Goal: Task Accomplishment & Management: Complete application form

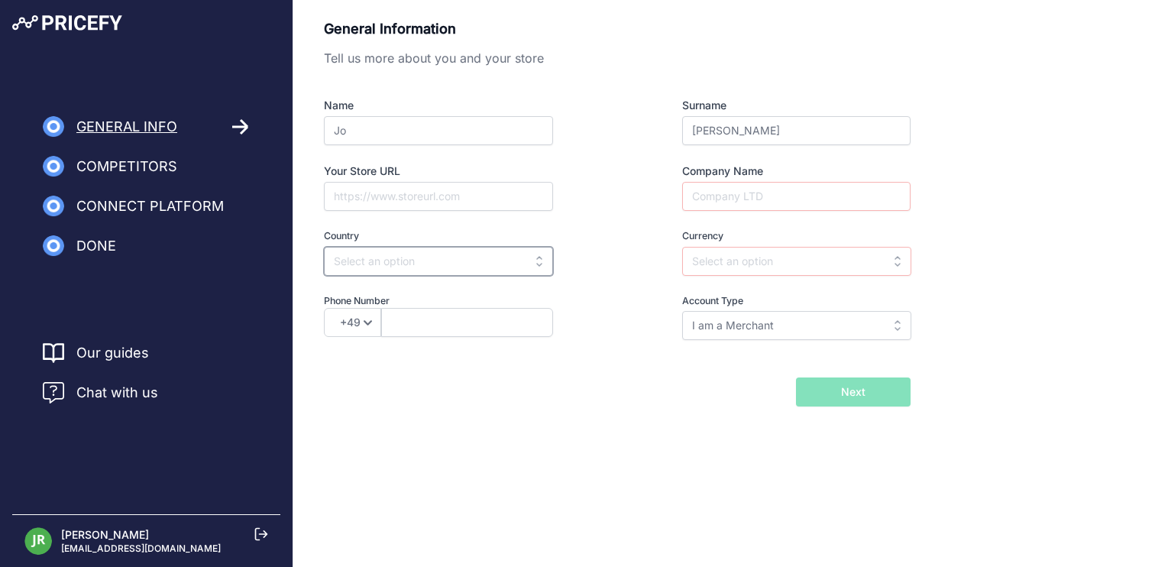
click at [423, 261] on input "text" at bounding box center [438, 261] width 229 height 29
type input "u"
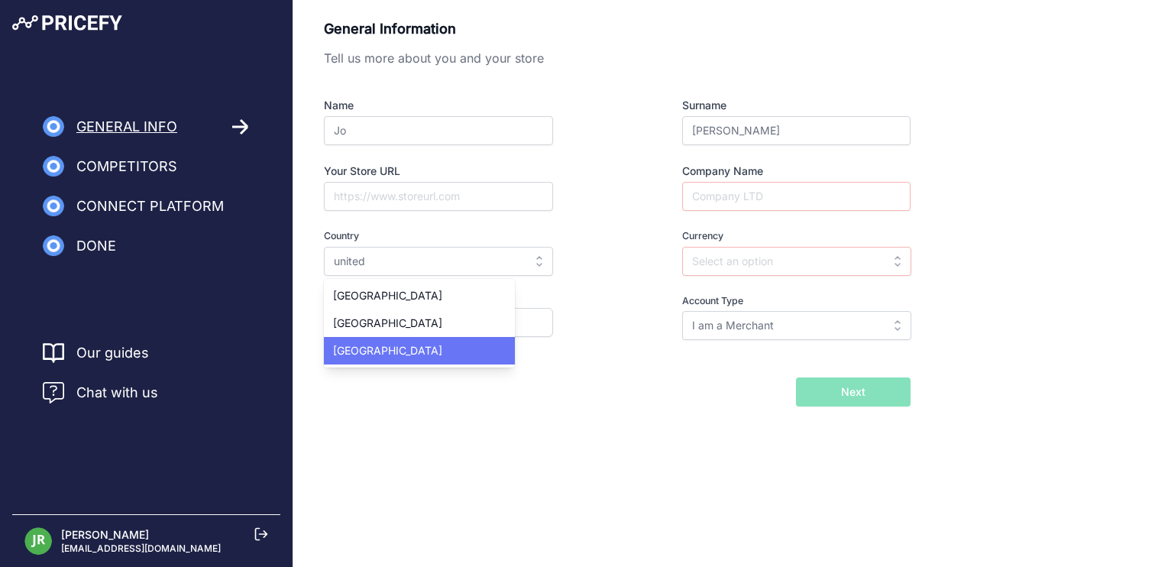
click at [368, 354] on span "United States" at bounding box center [387, 350] width 109 height 13
type input "United States"
type input "USD"
select select "1"
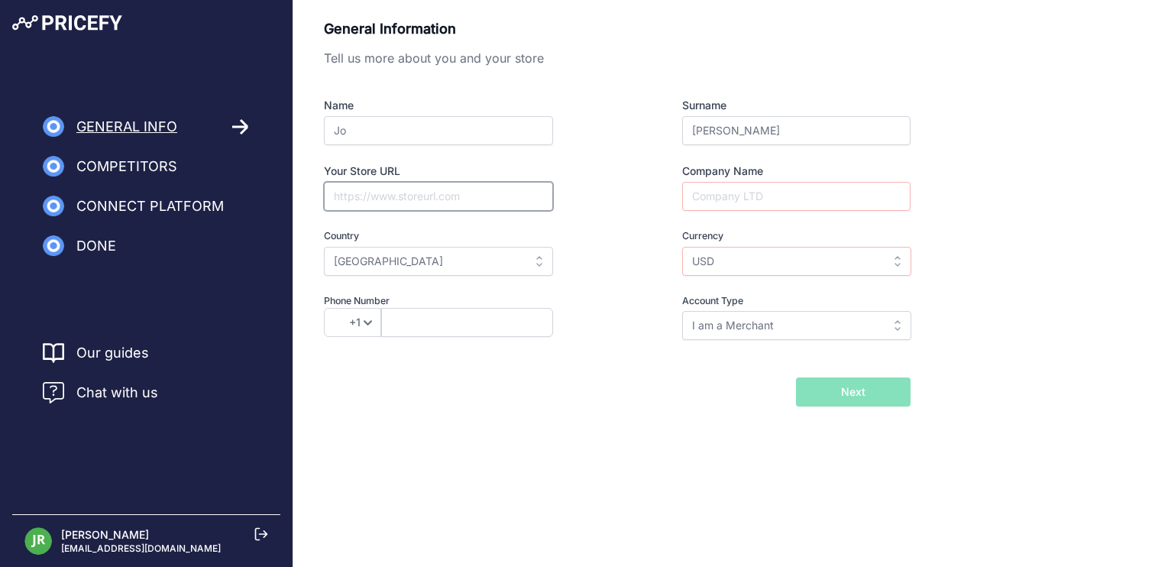
click at [421, 198] on input "Your Store URL" at bounding box center [438, 196] width 229 height 29
click at [771, 192] on input "Company Name" at bounding box center [796, 196] width 228 height 29
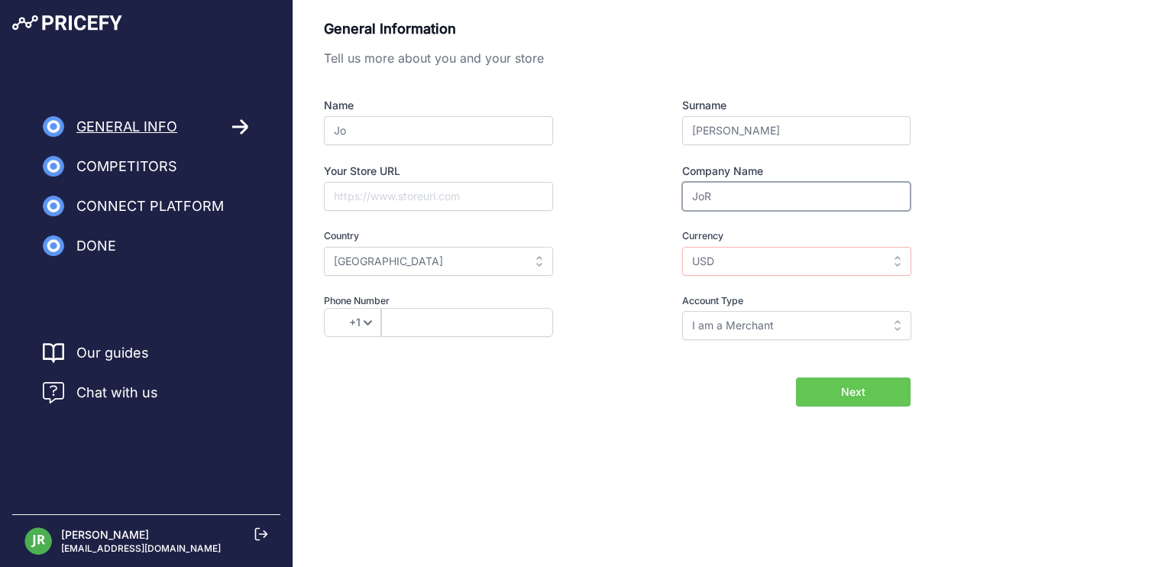
type input "JoR"
click at [759, 253] on input "USD" at bounding box center [796, 261] width 229 height 29
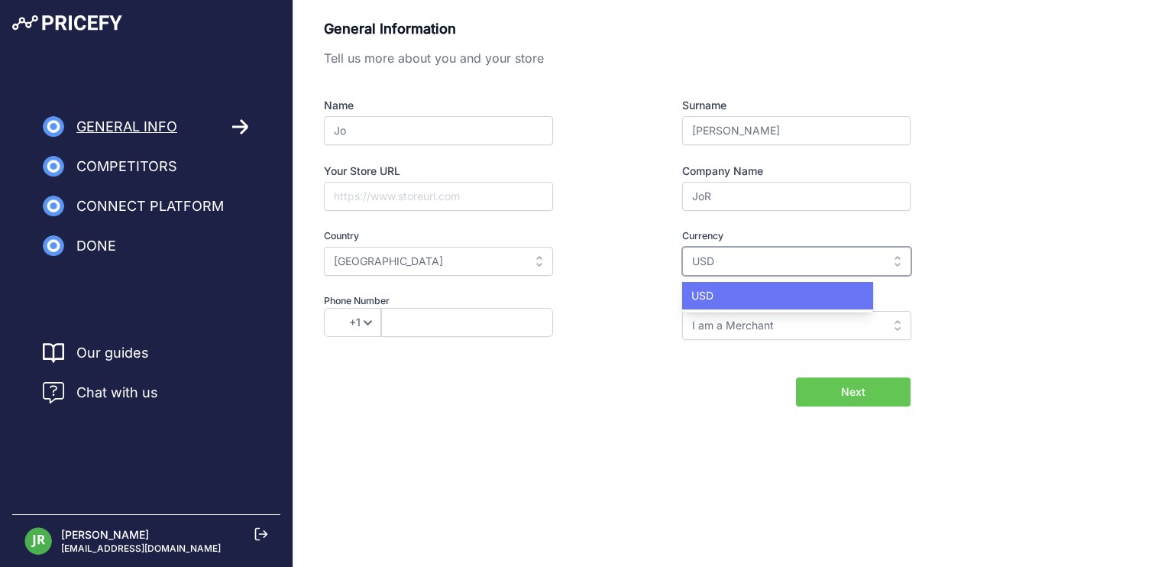
type input "USD"
click at [766, 285] on div "USD" at bounding box center [777, 296] width 191 height 28
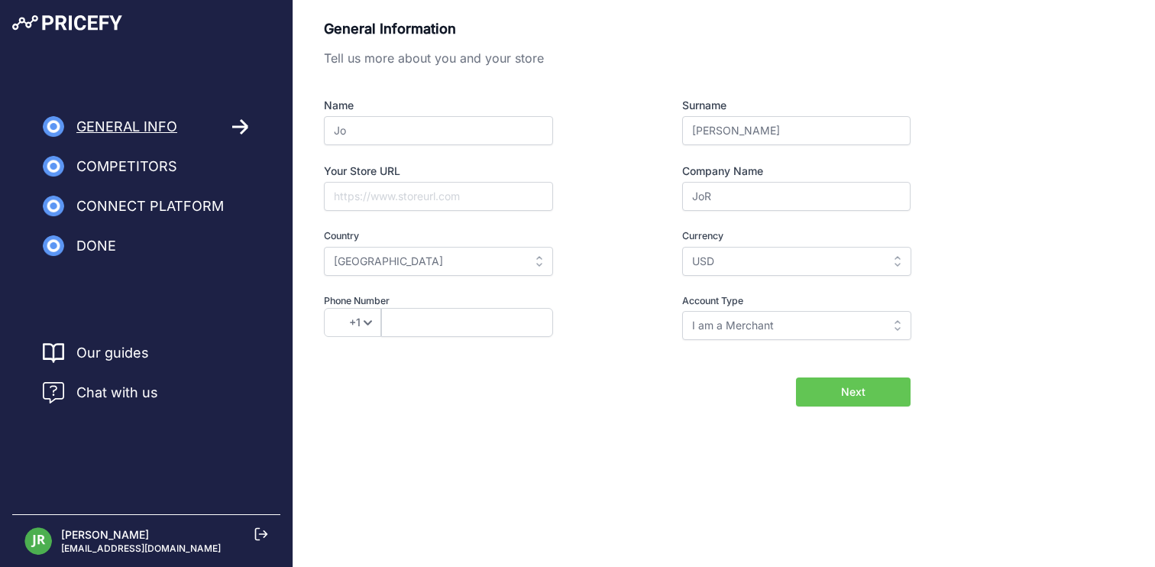
click at [838, 384] on button "Next" at bounding box center [853, 391] width 115 height 29
type input "123"
click at [879, 396] on button "Next" at bounding box center [853, 391] width 115 height 29
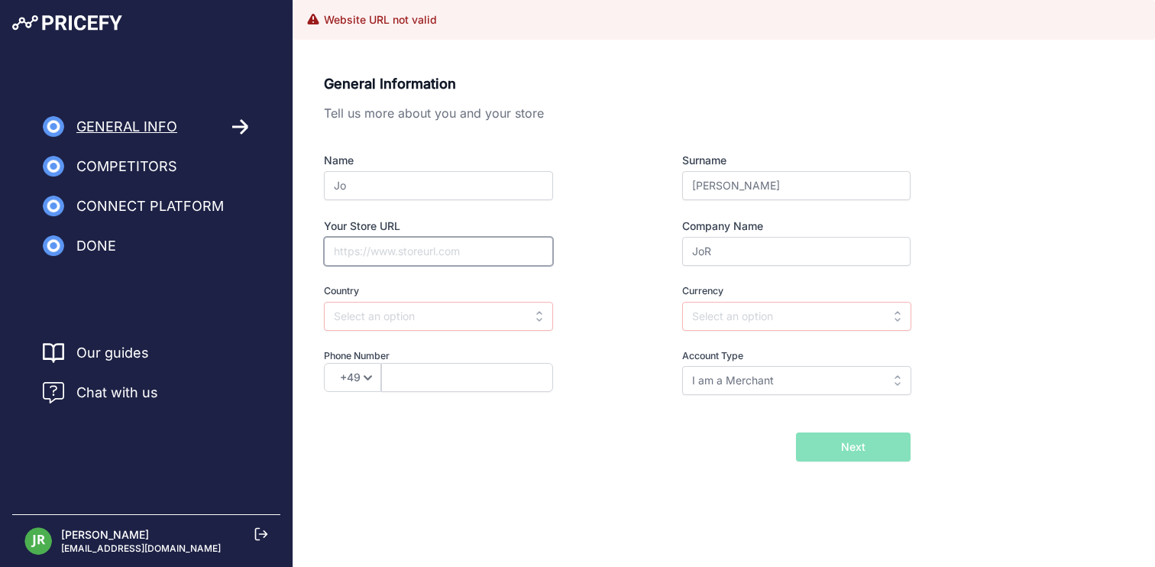
click at [361, 241] on input "Your Store URL" at bounding box center [438, 251] width 229 height 29
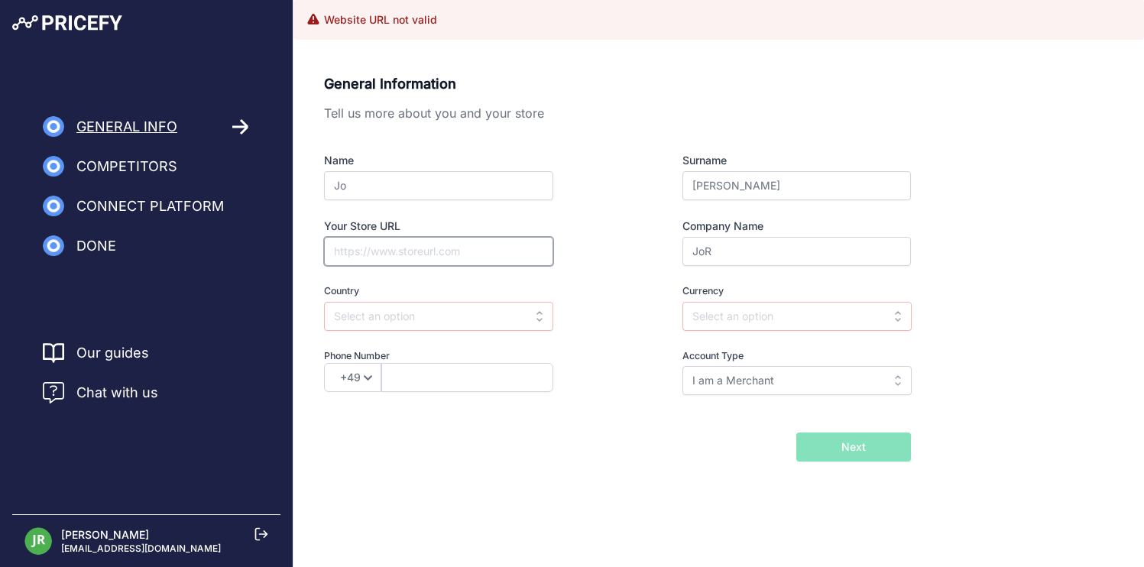
click at [367, 243] on input "Your Store URL" at bounding box center [438, 251] width 229 height 29
paste input "https://www.google.com/maps"
type input "https://www.google.com/maps"
click at [782, 313] on input "text" at bounding box center [796, 316] width 229 height 29
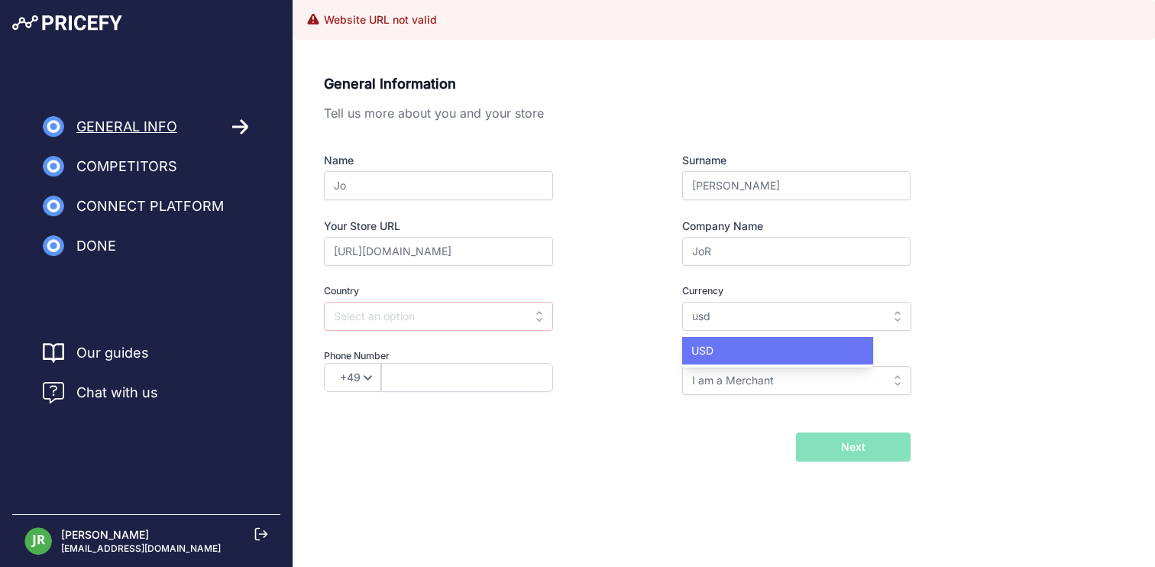
click at [740, 351] on div "USD" at bounding box center [777, 351] width 191 height 28
type input "USD"
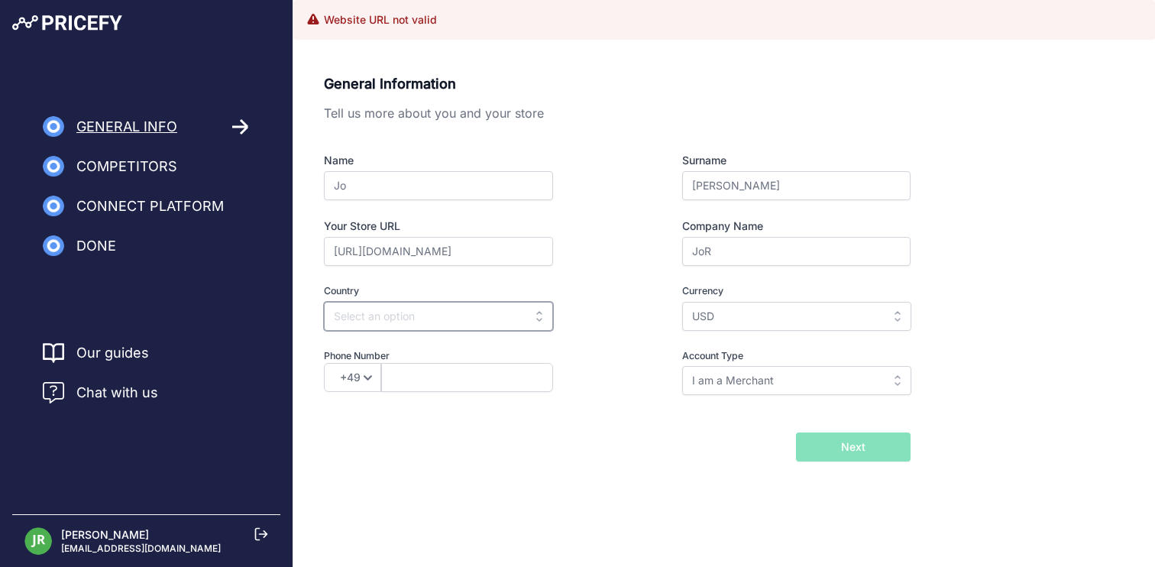
click at [473, 319] on input "text" at bounding box center [438, 316] width 229 height 29
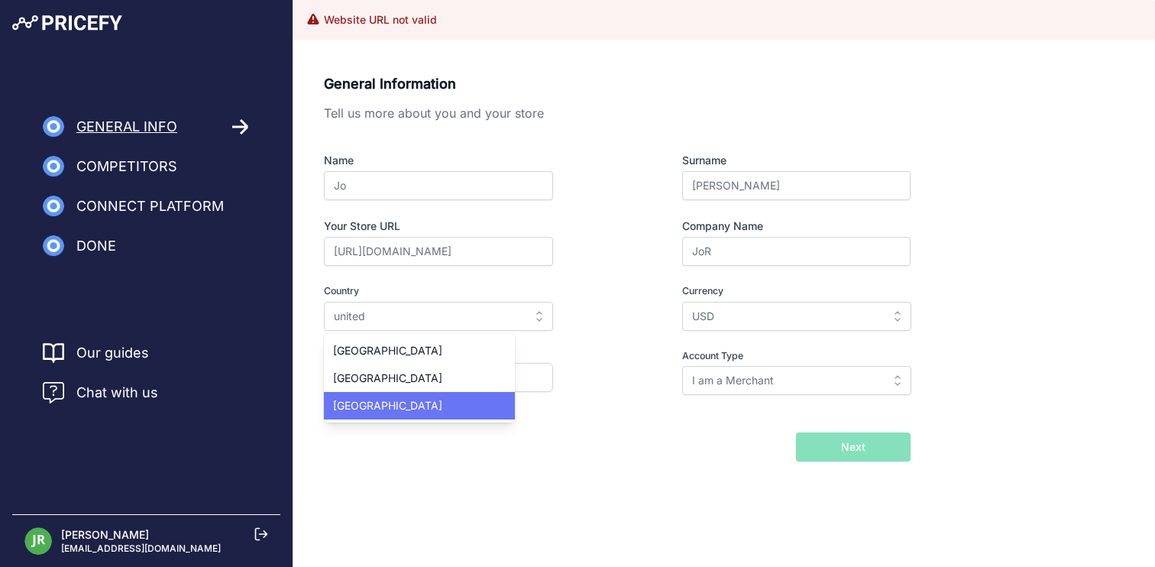
click at [417, 407] on div "United States" at bounding box center [419, 406] width 191 height 28
type input "United States"
select select "1"
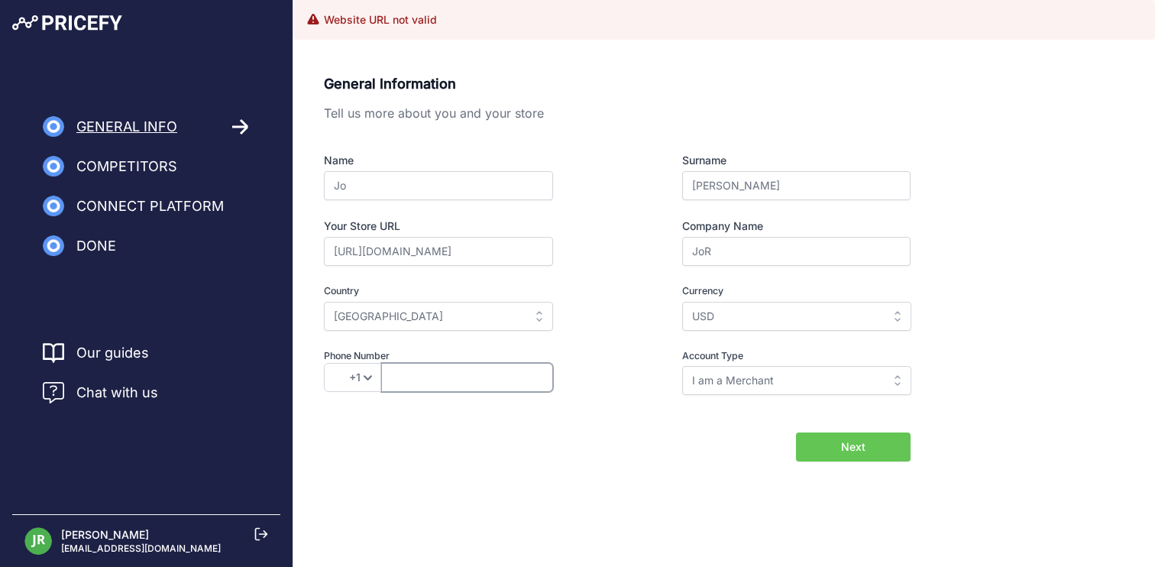
click at [437, 377] on input "text" at bounding box center [467, 377] width 172 height 29
type input "123"
click at [819, 446] on button "Next" at bounding box center [853, 446] width 115 height 29
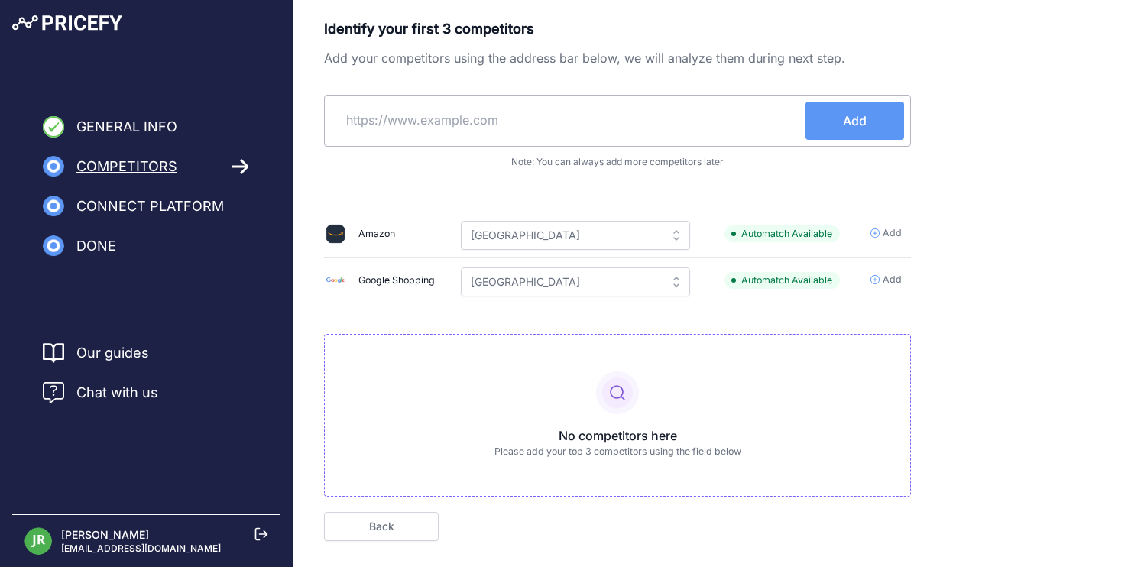
scroll to position [40, 0]
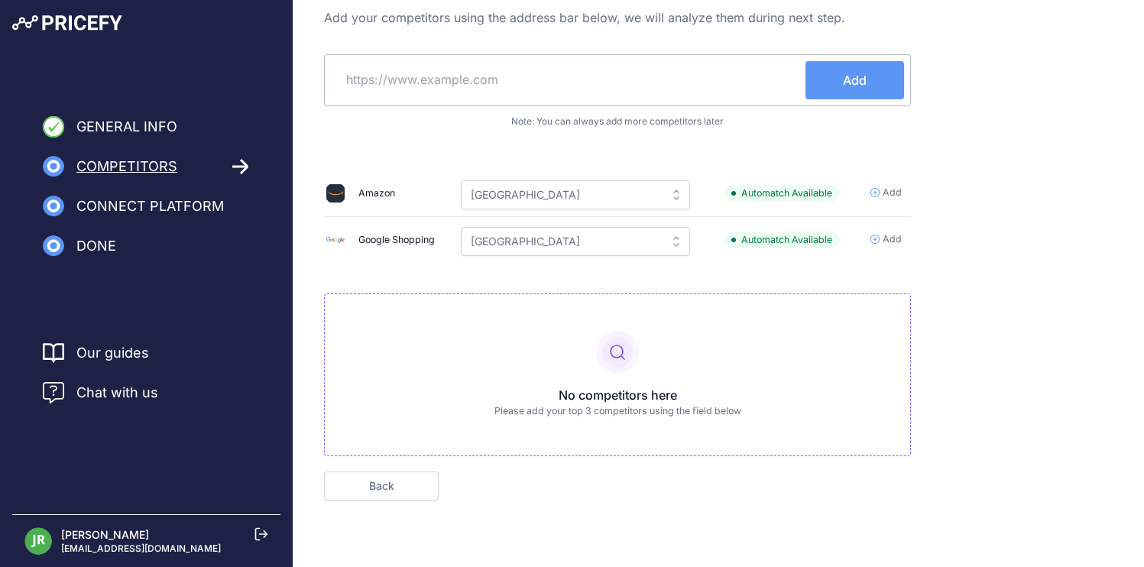
click at [624, 96] on input "text" at bounding box center [568, 79] width 474 height 37
drag, startPoint x: 805, startPoint y: 83, endPoint x: 814, endPoint y: 82, distance: 9.3
click at [805, 83] on button "Add" at bounding box center [854, 80] width 99 height 38
click at [550, 83] on input "text" at bounding box center [568, 79] width 474 height 37
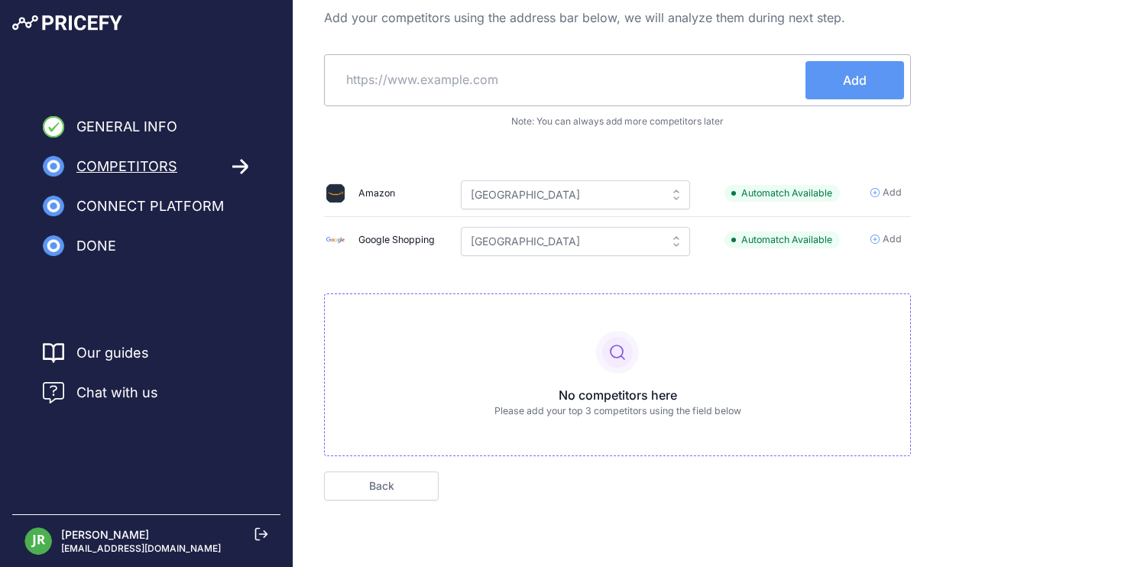
paste input "https://www.google.com/maps"
type input "https://www.google.com/maps"
click at [886, 89] on button "Add" at bounding box center [854, 80] width 99 height 38
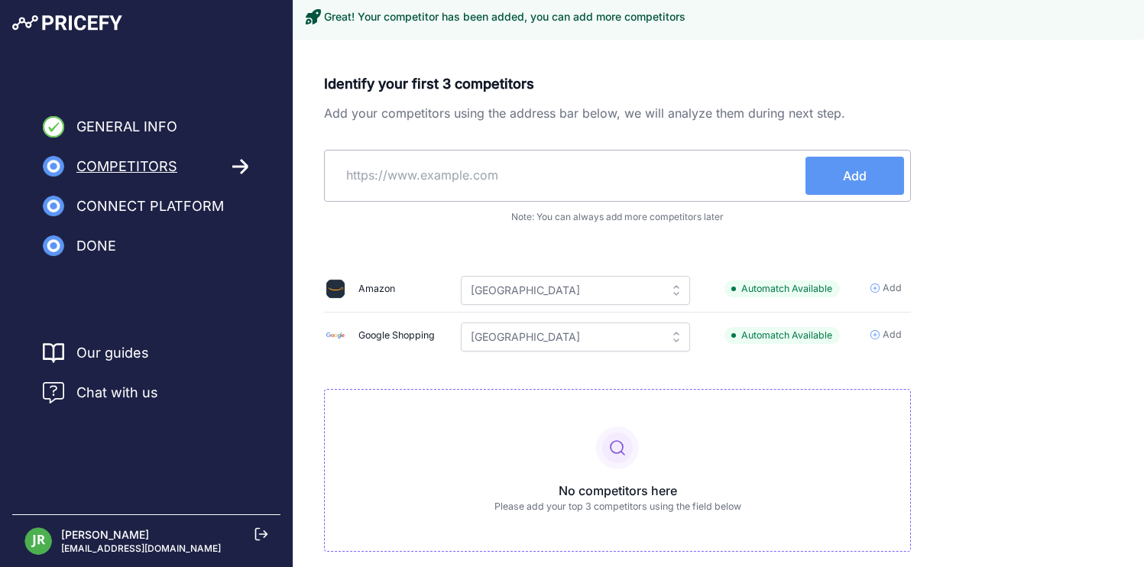
click at [659, 83] on div "Identify your first 3 competitors Add your competitors using the address bar be…" at bounding box center [617, 312] width 587 height 478
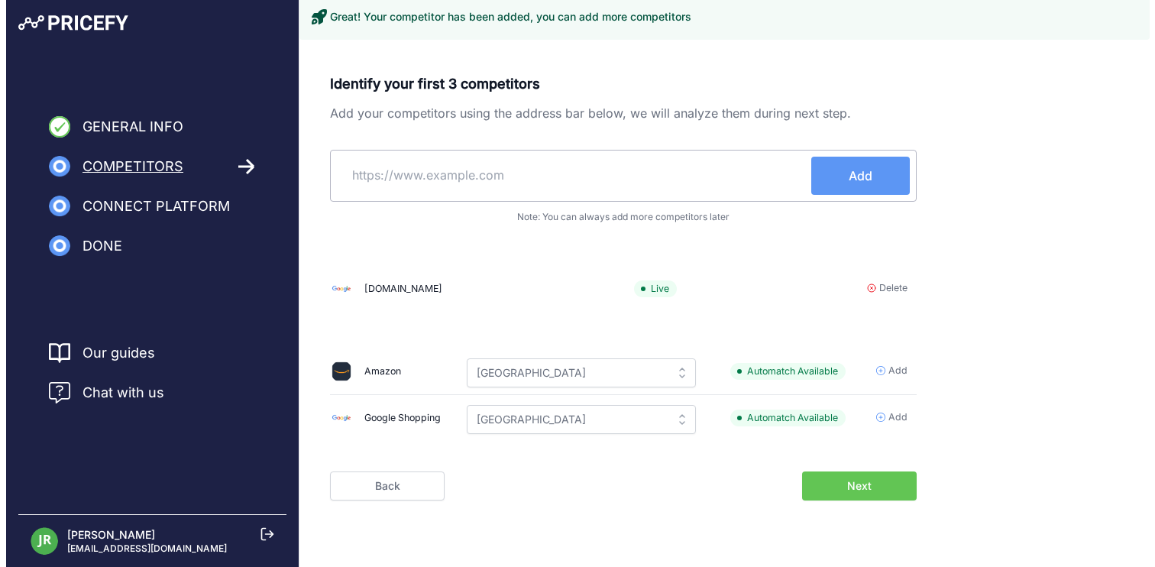
scroll to position [0, 0]
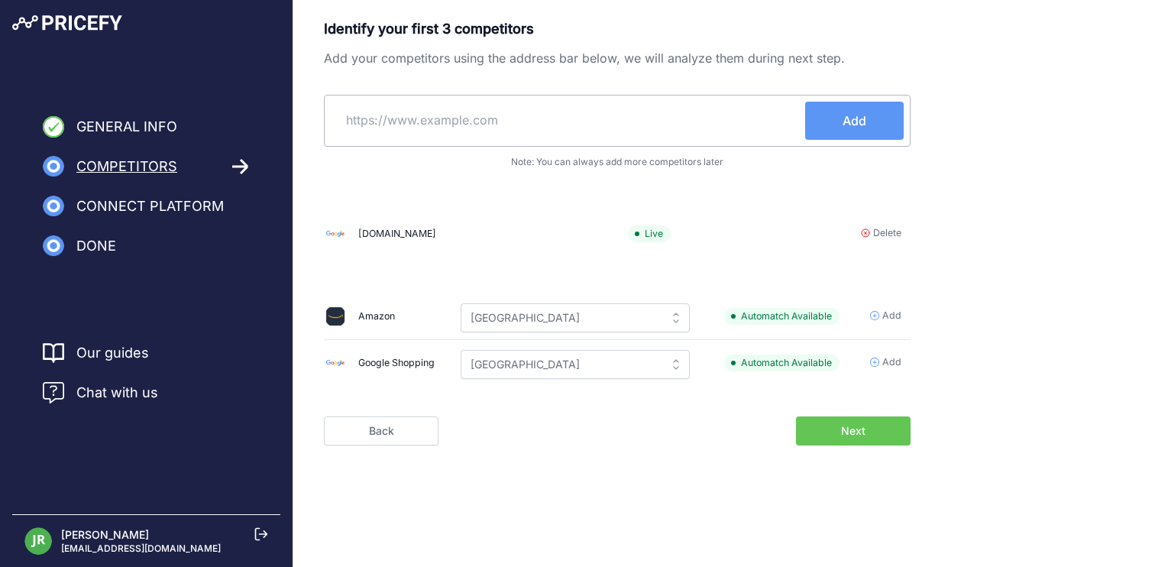
click at [850, 441] on button "Next" at bounding box center [853, 430] width 115 height 29
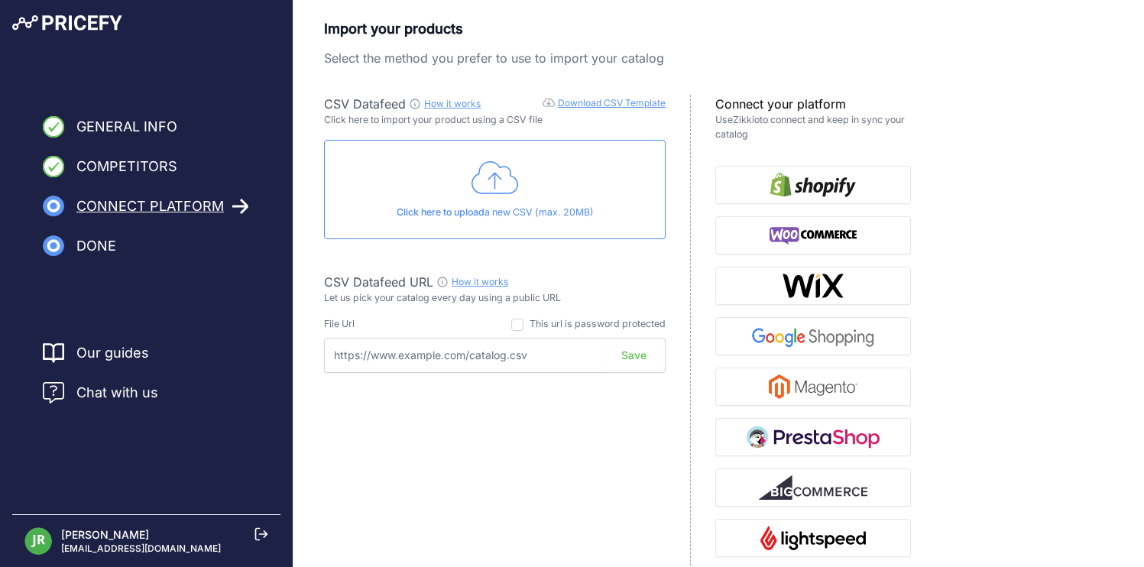
click at [508, 355] on input "text" at bounding box center [495, 355] width 342 height 35
click at [608, 105] on link "Download CSV Template" at bounding box center [612, 102] width 108 height 11
click at [437, 460] on div "CSV Datafeed How it works Download CSV Template Check guide for CSV Datafeed Cl…" at bounding box center [507, 351] width 367 height 513
click at [492, 191] on icon at bounding box center [494, 178] width 47 height 38
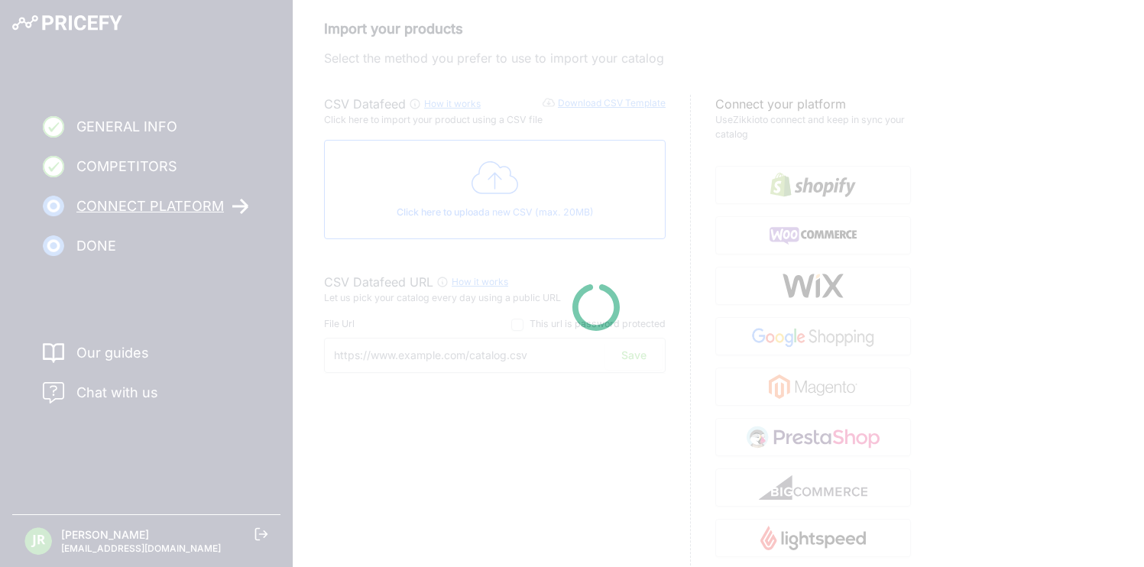
type input "[URL][DOMAIN_NAME]"
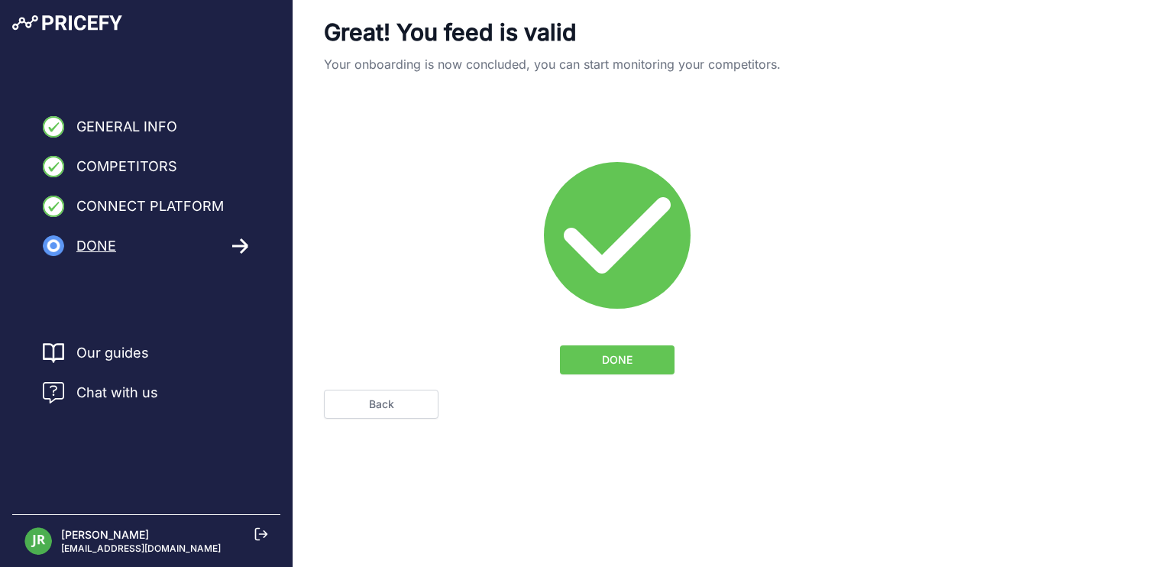
click at [625, 348] on button "DONE" at bounding box center [617, 359] width 115 height 29
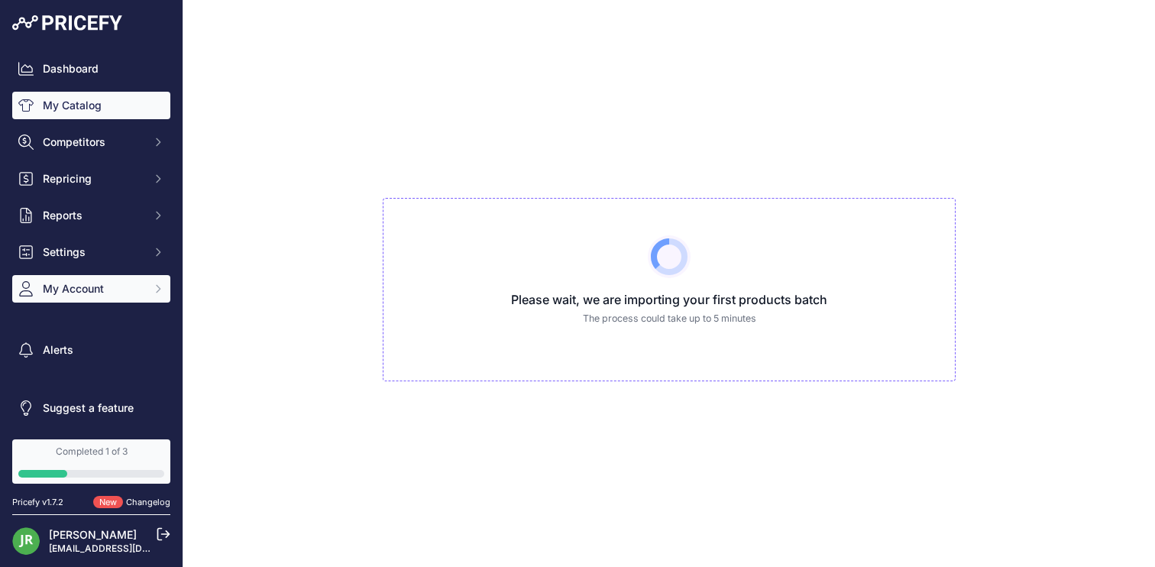
scroll to position [1, 0]
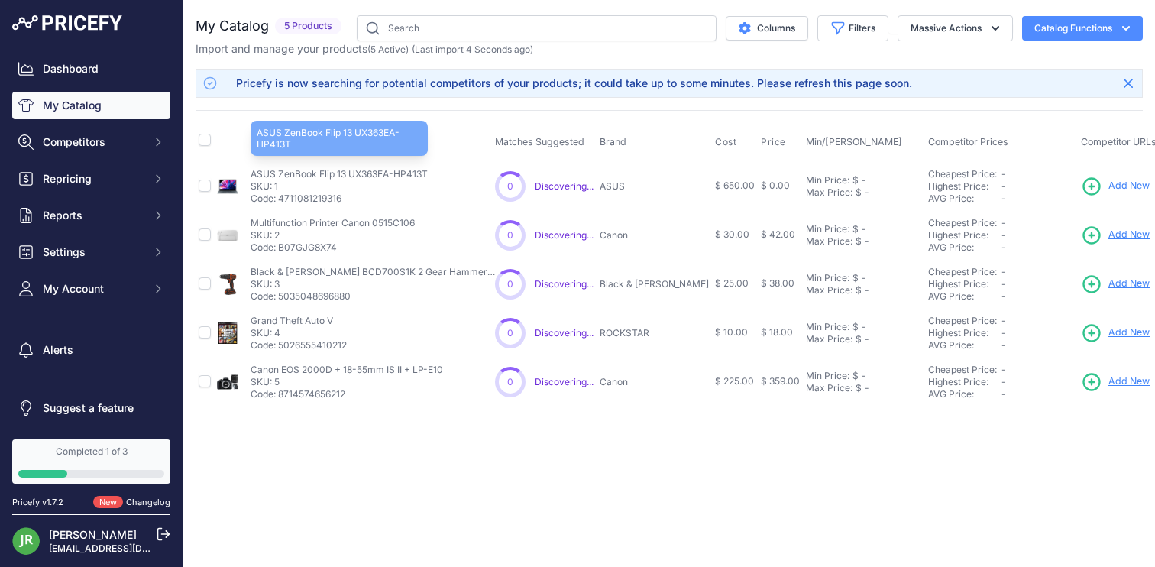
click at [346, 168] on p "ASUS ZenBook Flip 13 UX363EA-HP413T" at bounding box center [339, 174] width 177 height 12
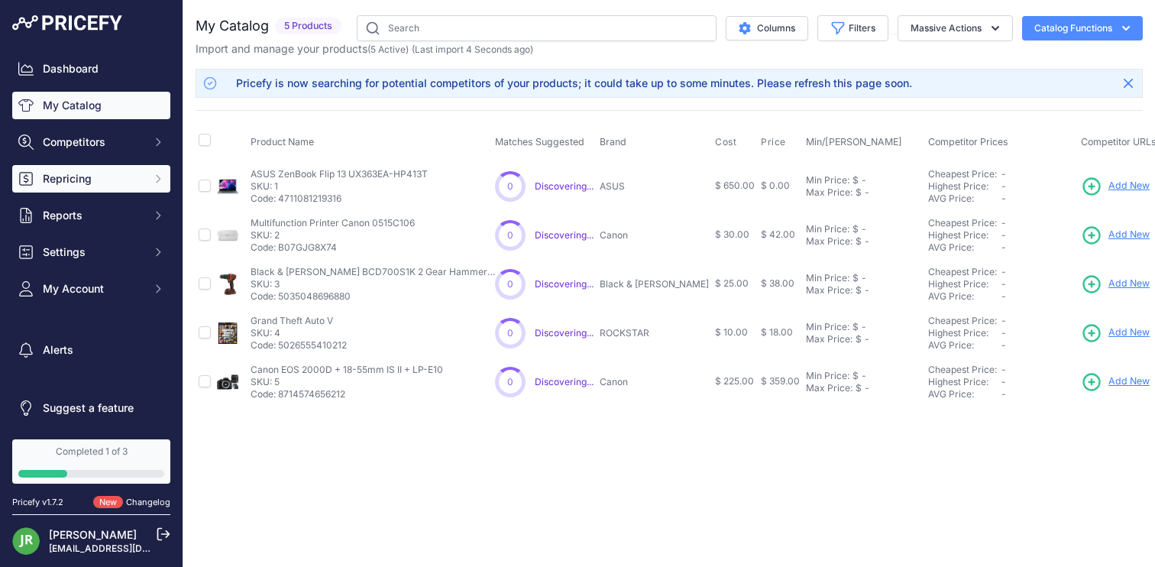
click at [92, 177] on span "Repricing" at bounding box center [93, 178] width 100 height 15
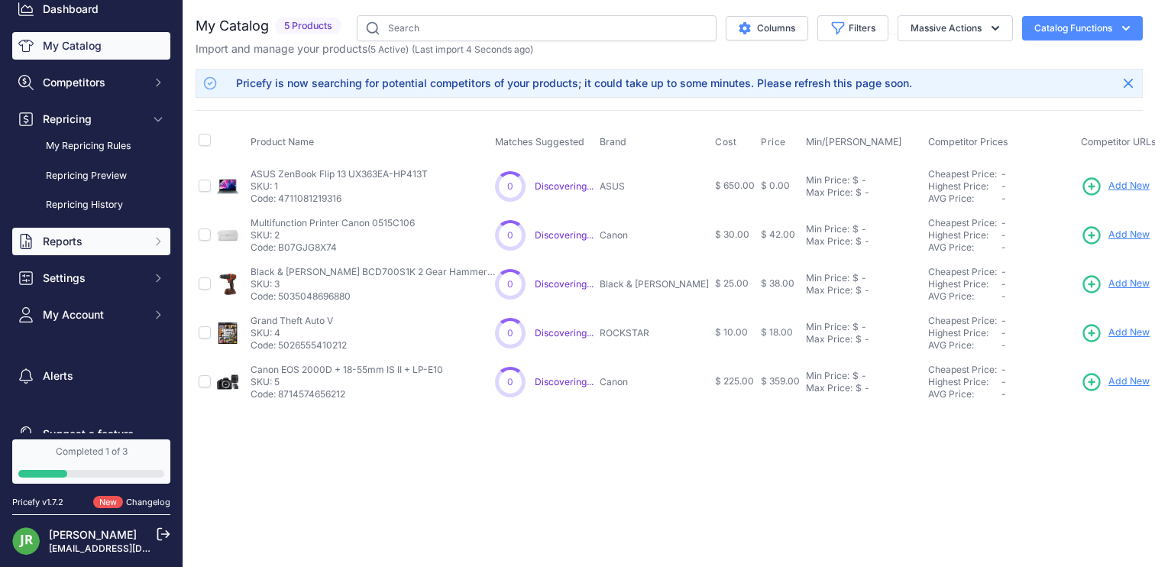
scroll to position [79, 0]
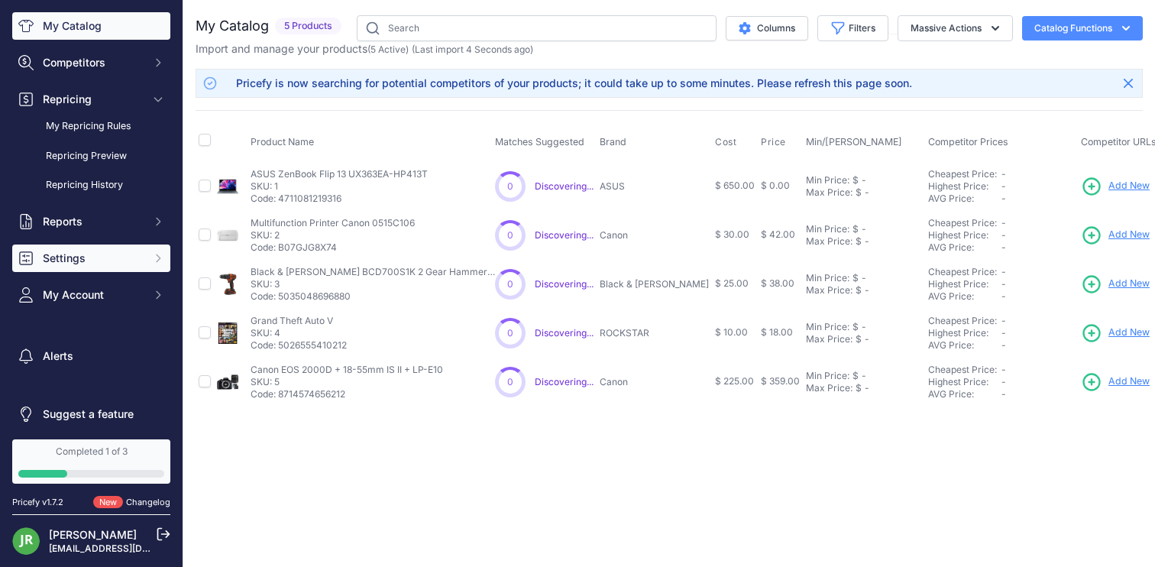
click at [92, 257] on span "Settings" at bounding box center [93, 258] width 100 height 15
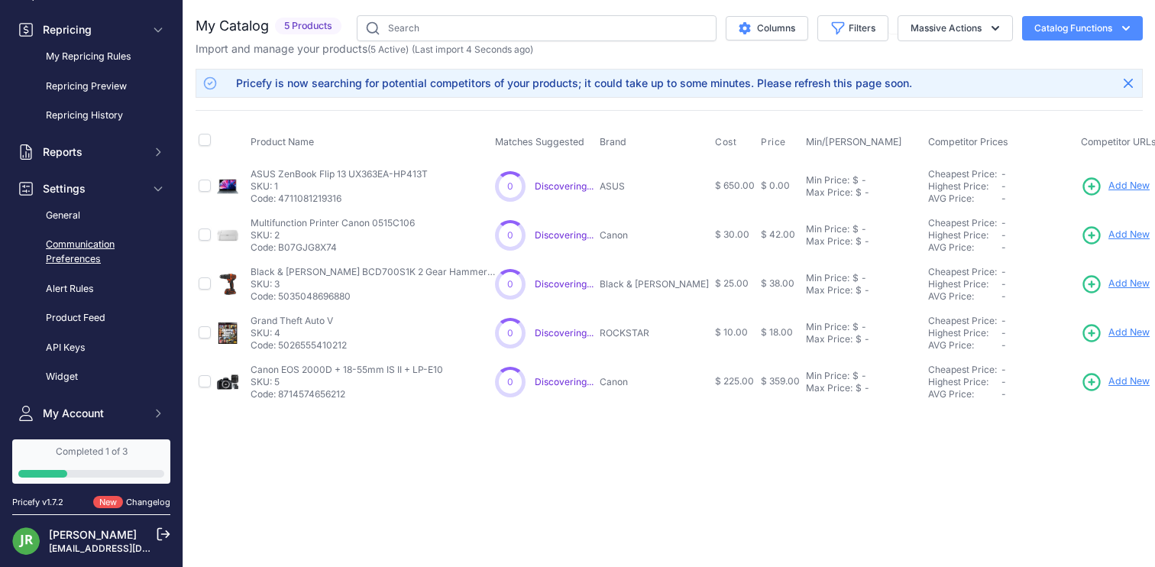
scroll to position [175, 0]
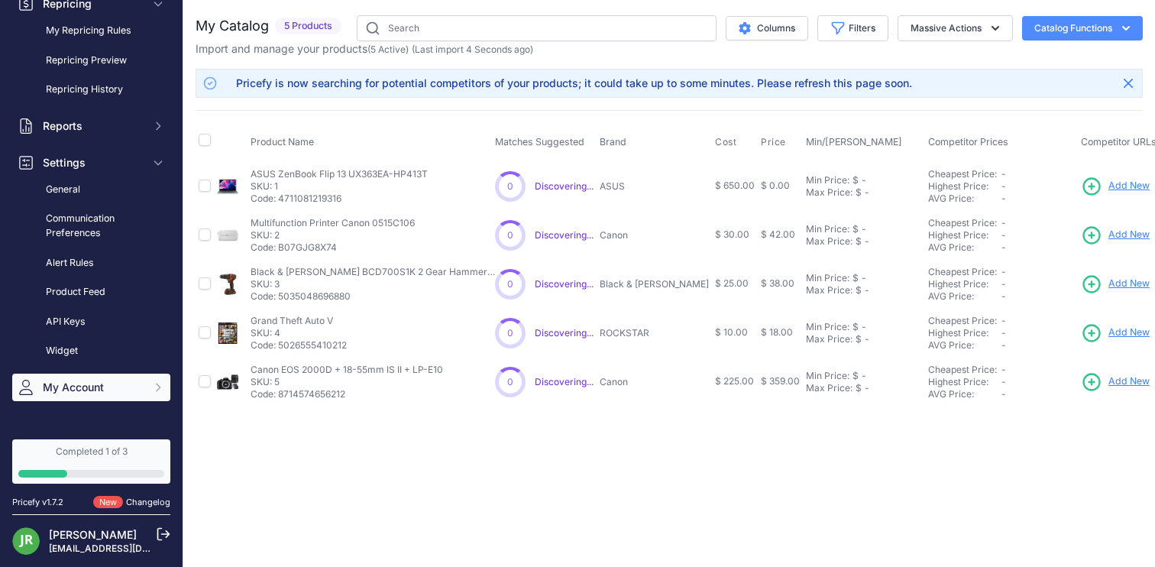
click at [83, 385] on span "My Account" at bounding box center [93, 387] width 100 height 15
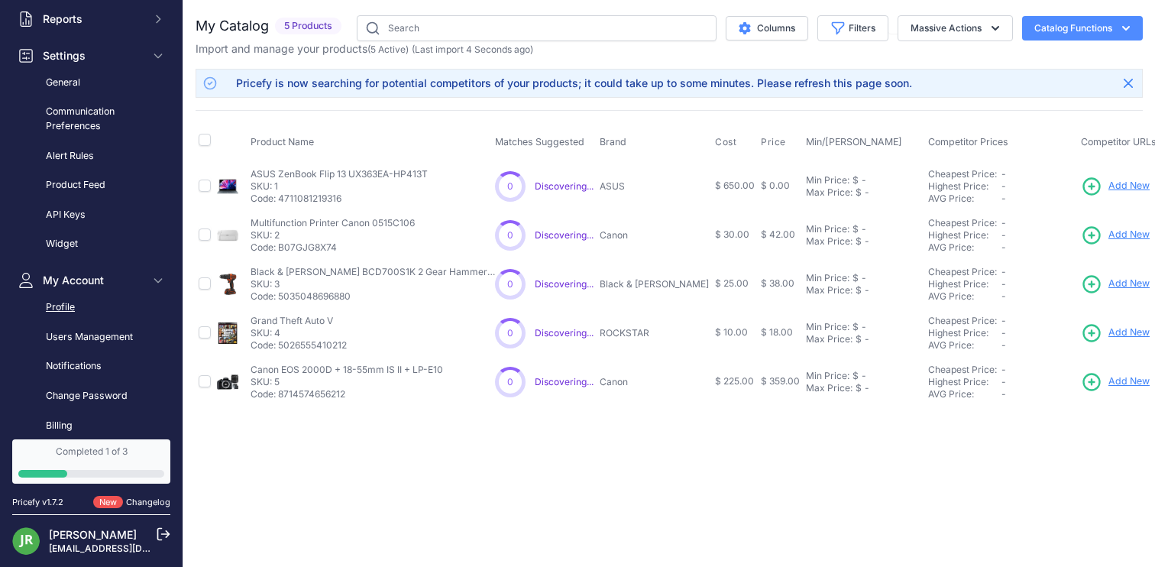
scroll to position [361, 0]
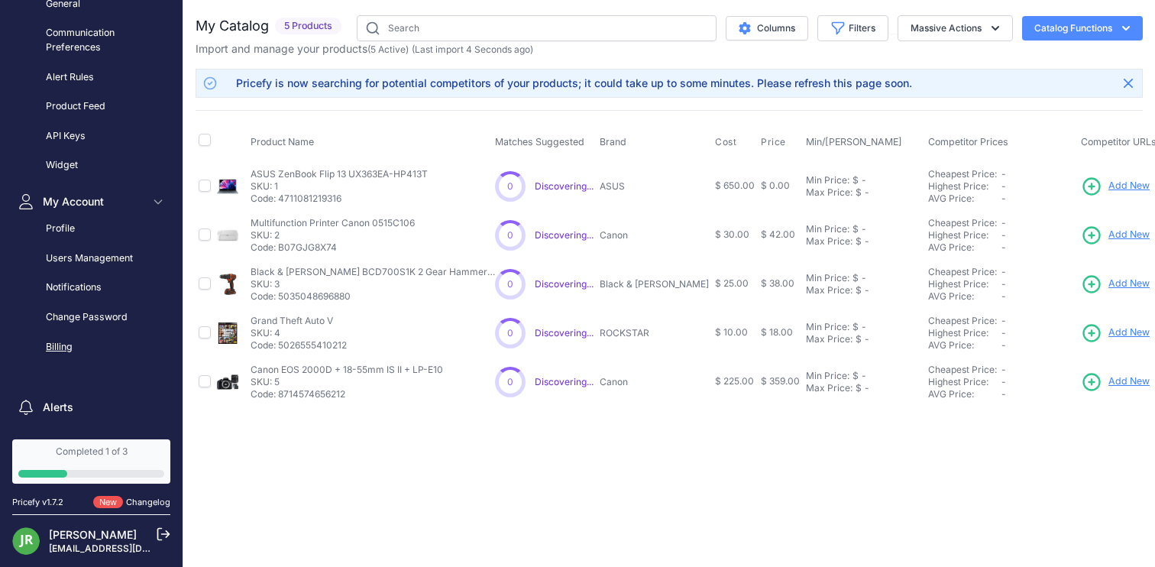
click at [70, 348] on link "Billing" at bounding box center [91, 347] width 158 height 27
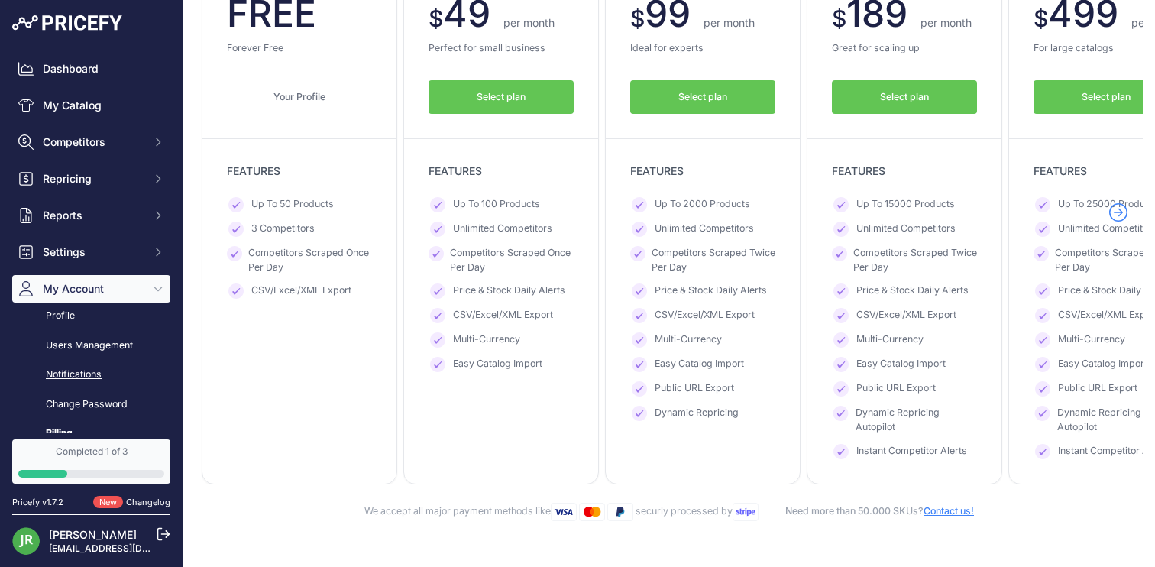
scroll to position [99, 0]
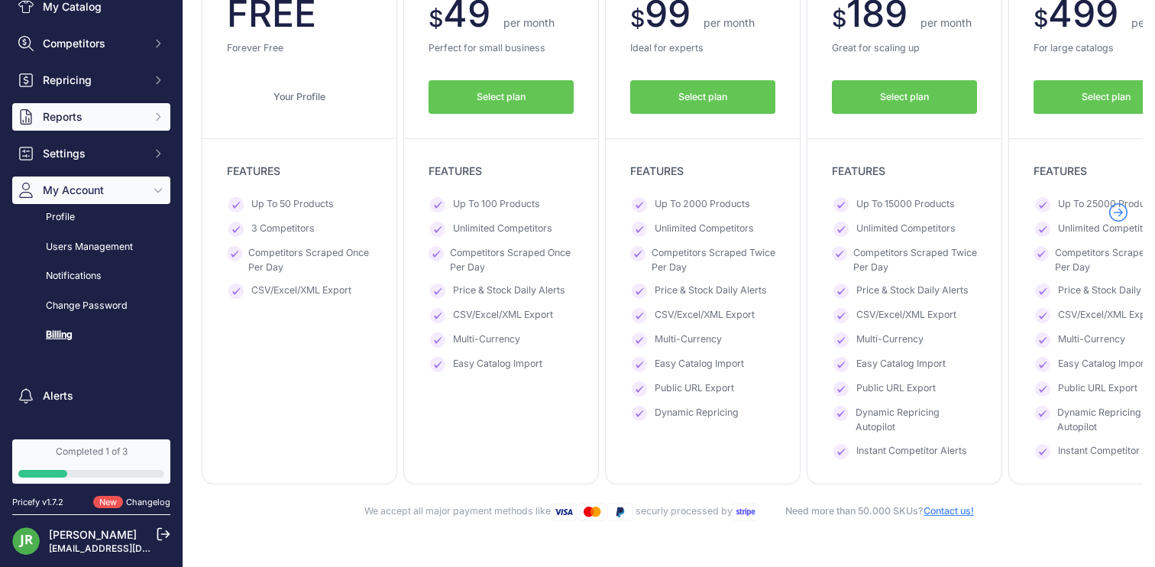
click at [56, 107] on button "Reports" at bounding box center [91, 117] width 158 height 28
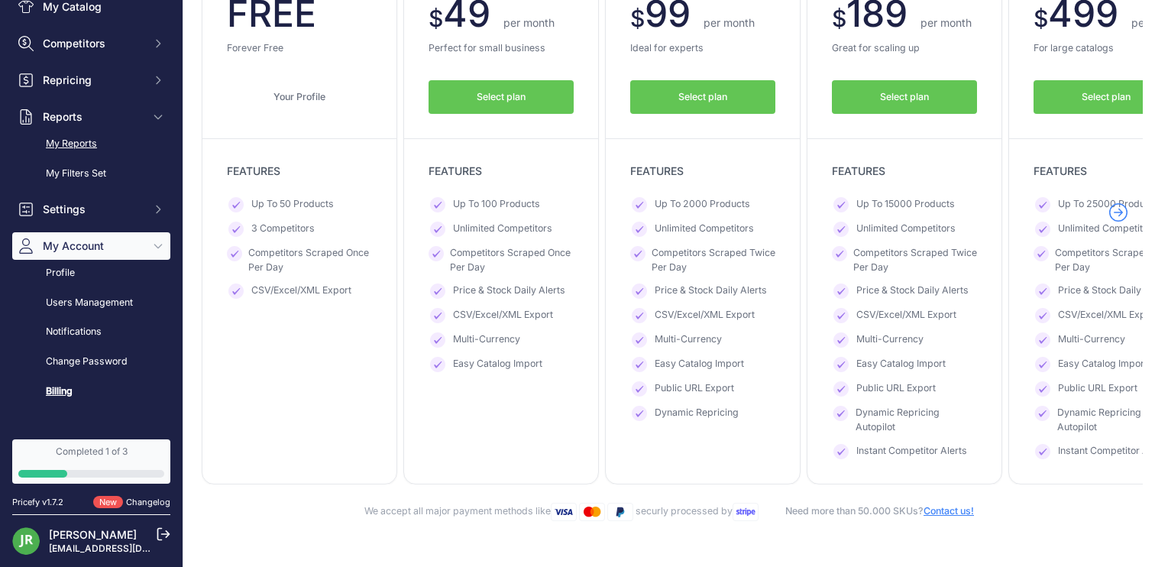
click at [79, 153] on link "My Reports" at bounding box center [91, 144] width 158 height 27
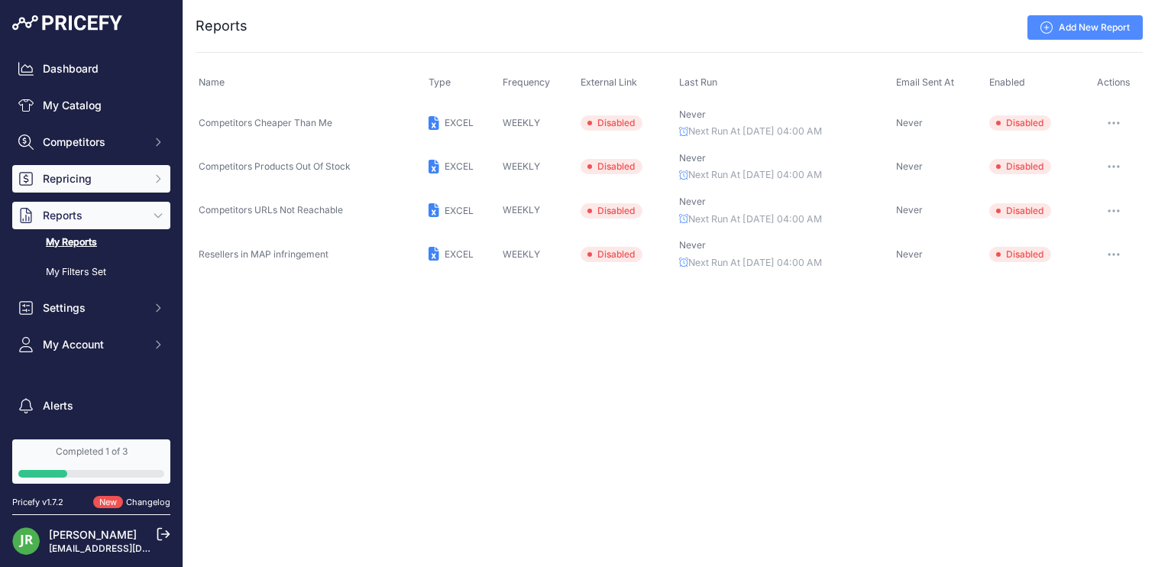
click at [82, 171] on span "Repricing" at bounding box center [93, 178] width 100 height 15
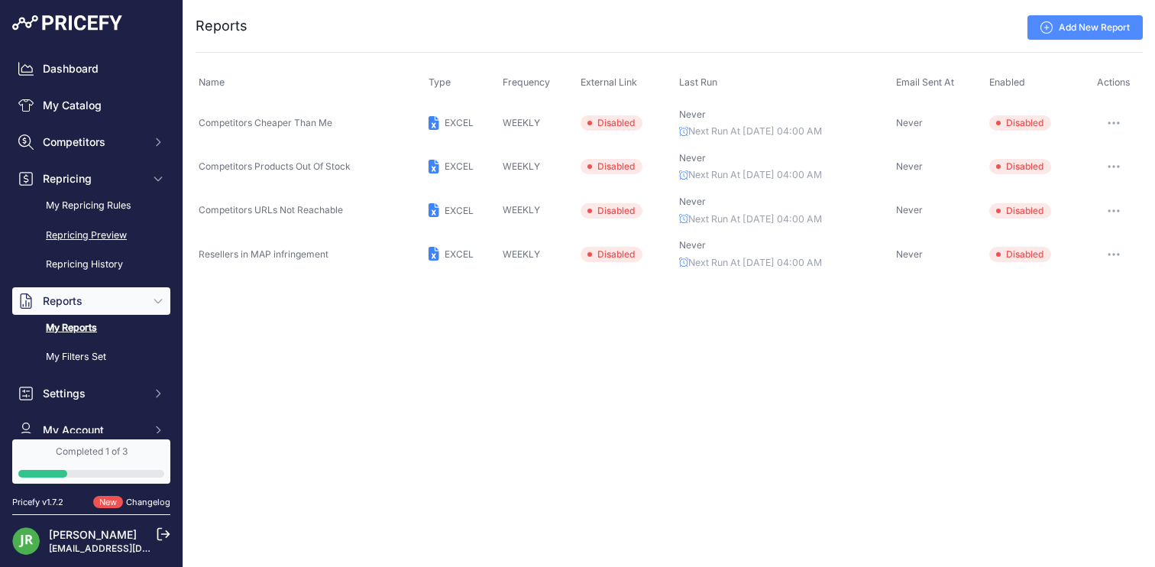
click at [91, 227] on link "Repricing Preview" at bounding box center [91, 235] width 158 height 27
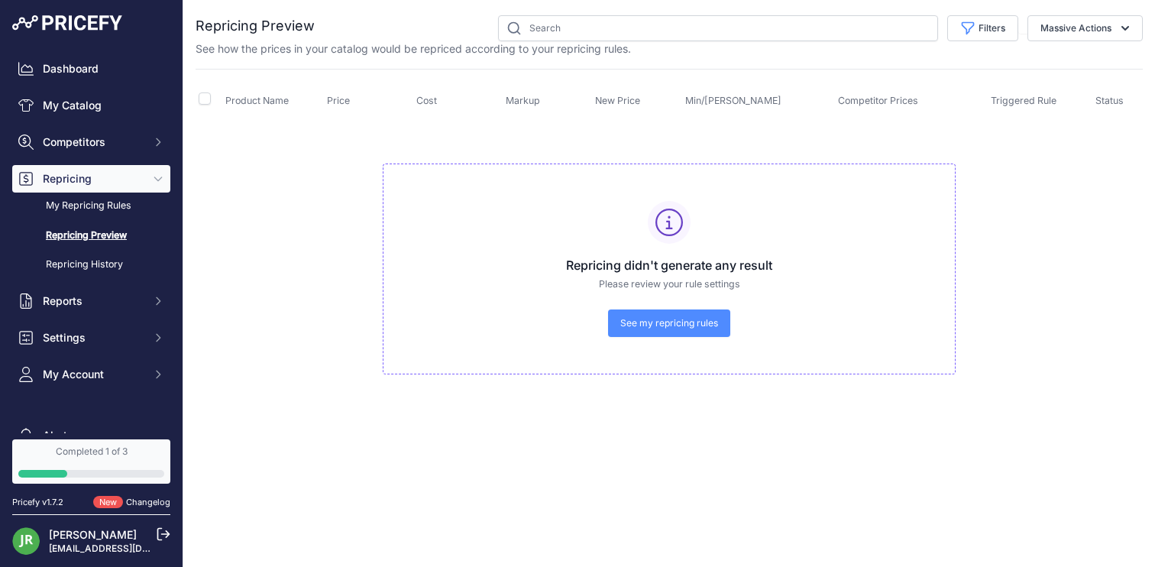
scroll to position [86, 0]
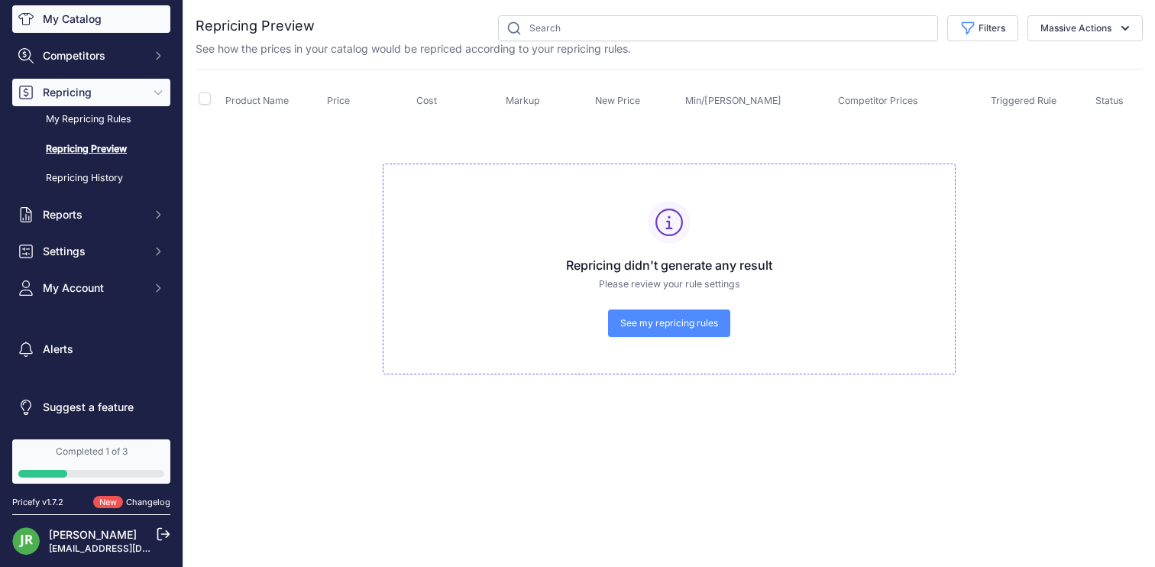
click at [96, 22] on link "My Catalog" at bounding box center [91, 19] width 158 height 28
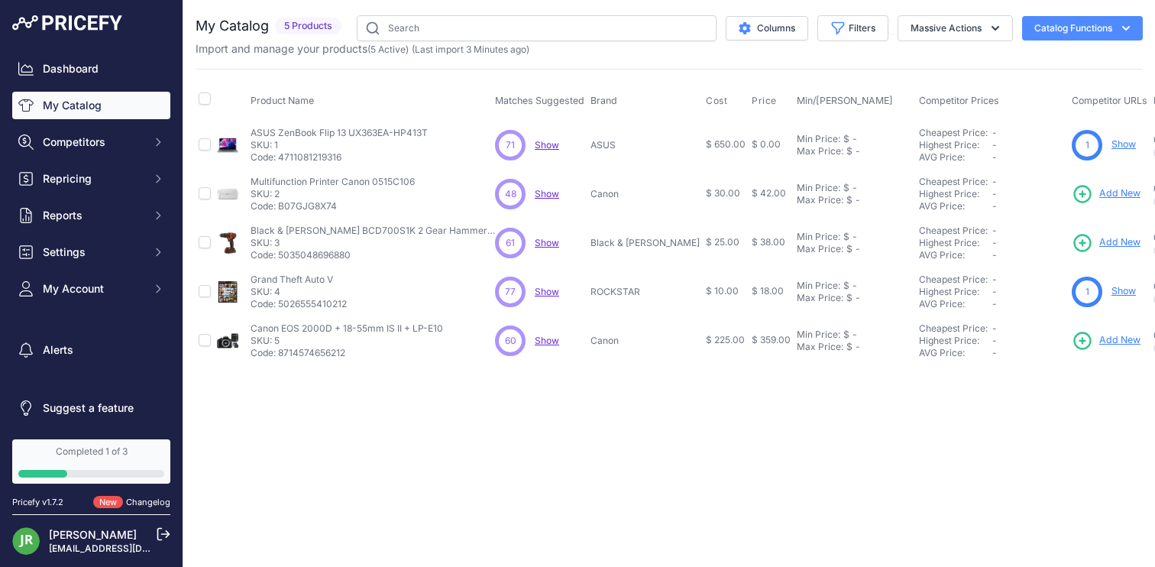
click at [136, 501] on link "Changelog" at bounding box center [148, 502] width 44 height 11
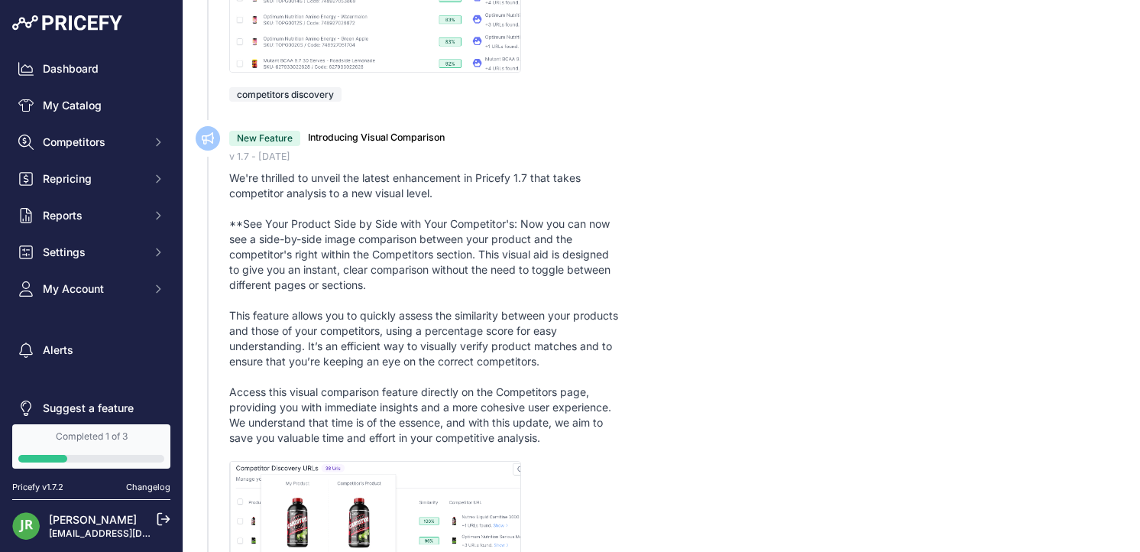
scroll to position [1433, 0]
click at [121, 277] on button "My Account" at bounding box center [91, 289] width 158 height 28
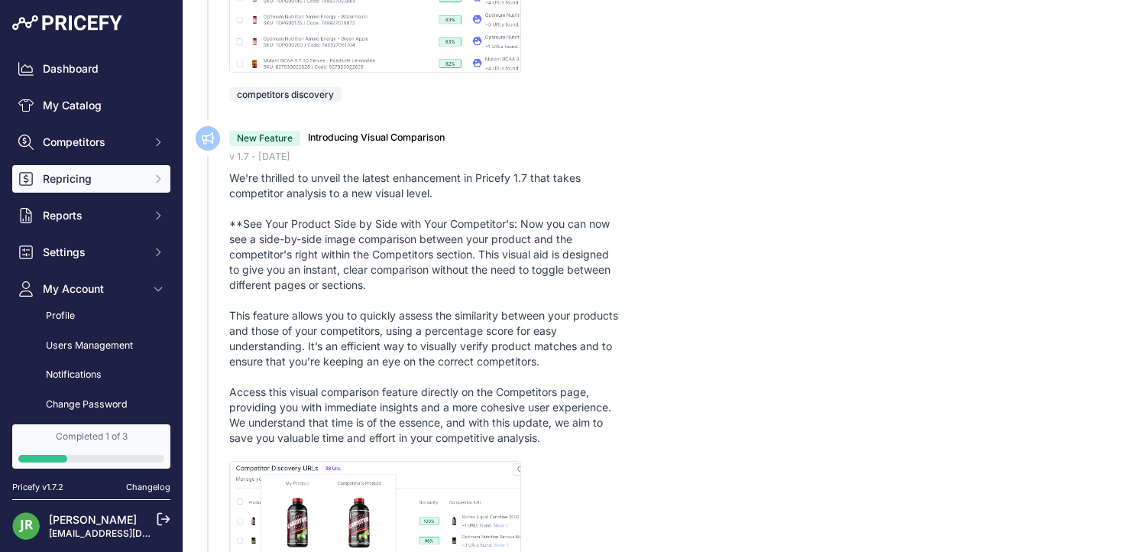
click at [96, 177] on span "Repricing" at bounding box center [93, 178] width 100 height 15
